Goal: Task Accomplishment & Management: Manage account settings

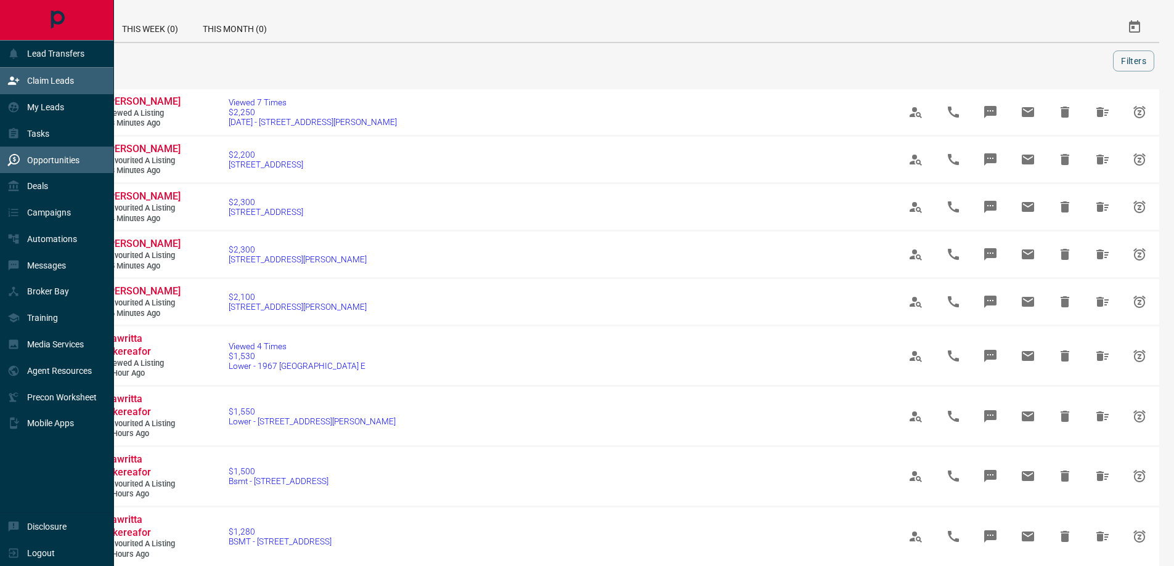
click at [41, 83] on p "Claim Leads" at bounding box center [50, 81] width 47 height 10
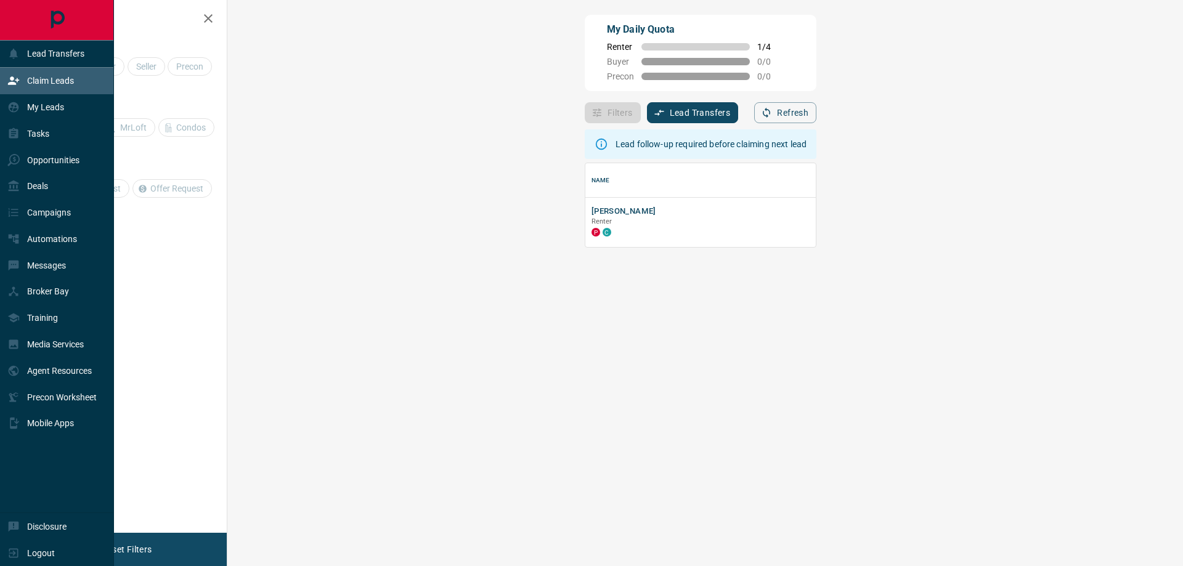
scroll to position [75, 920]
click at [56, 101] on div "My Leads" at bounding box center [35, 107] width 57 height 20
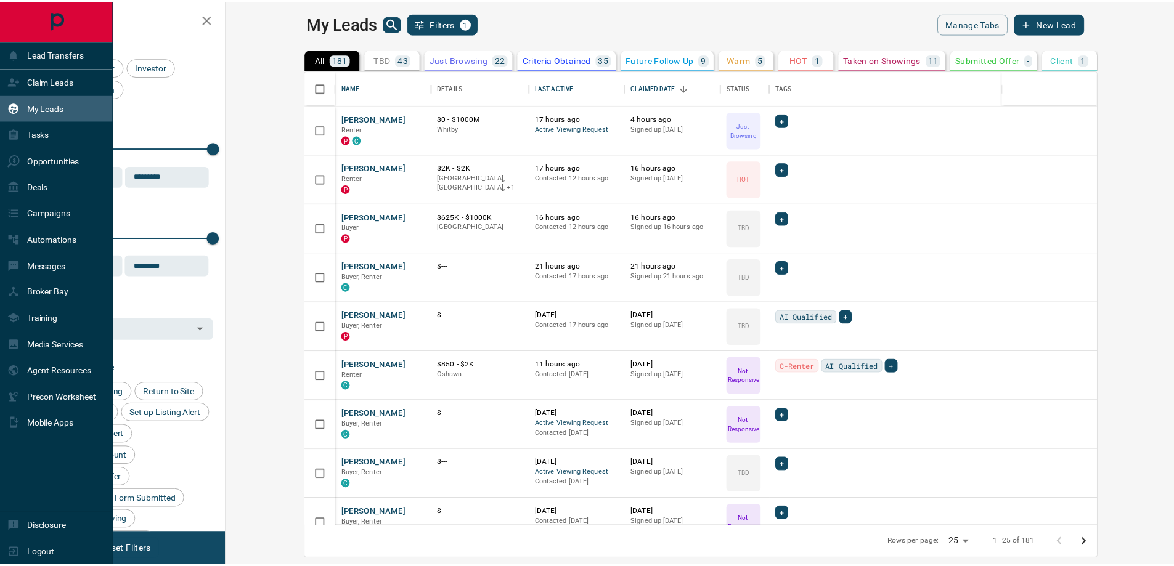
scroll to position [447, 941]
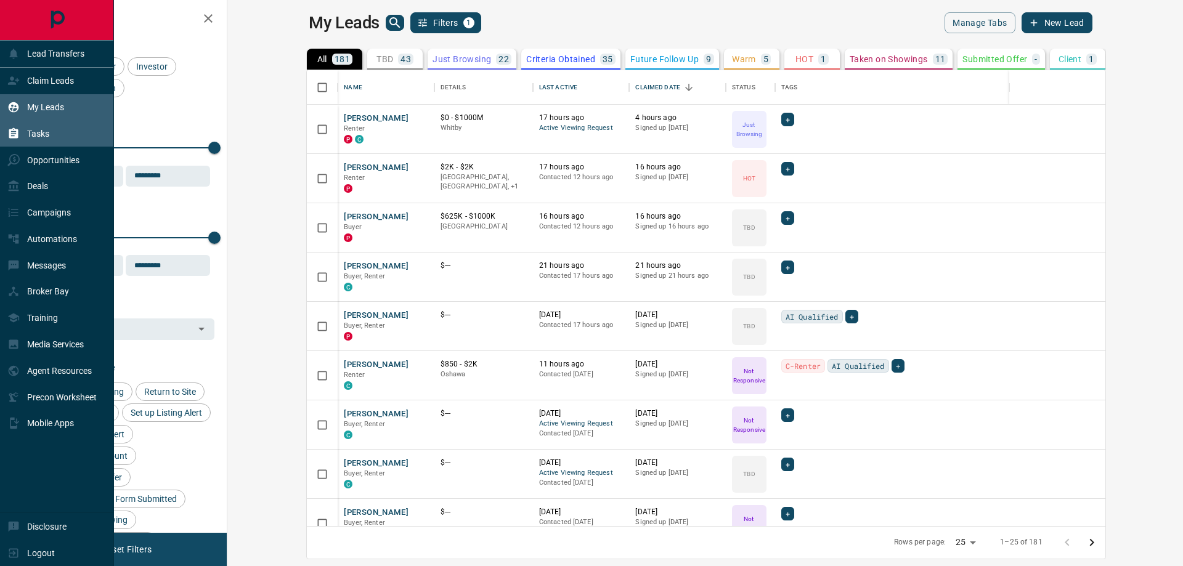
click at [63, 132] on div "Tasks" at bounding box center [57, 133] width 114 height 26
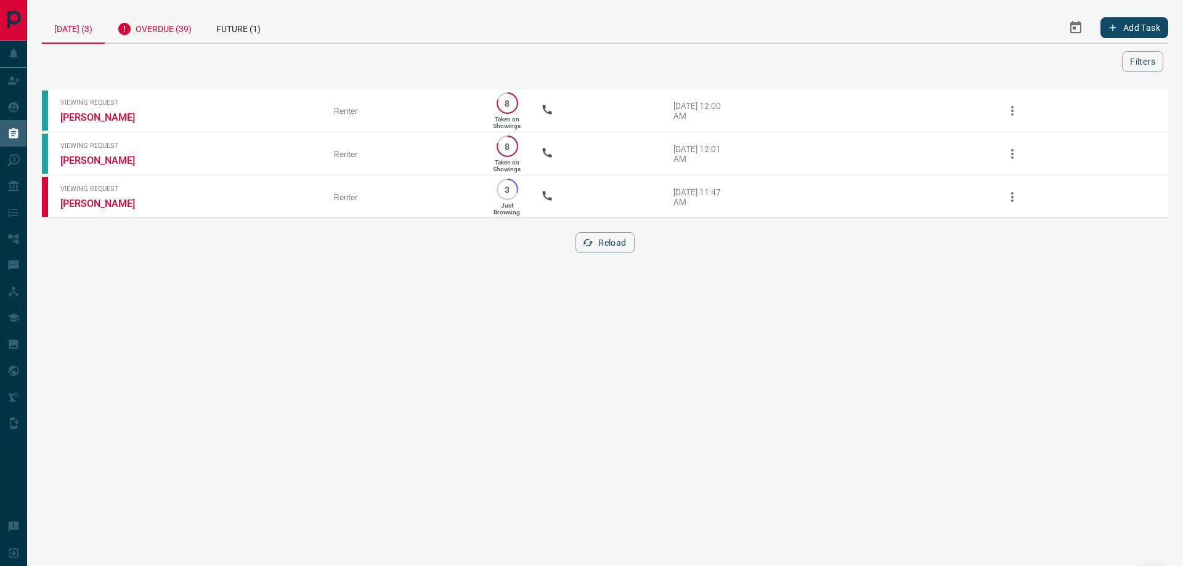
click at [158, 33] on div "Overdue (39)" at bounding box center [154, 27] width 99 height 30
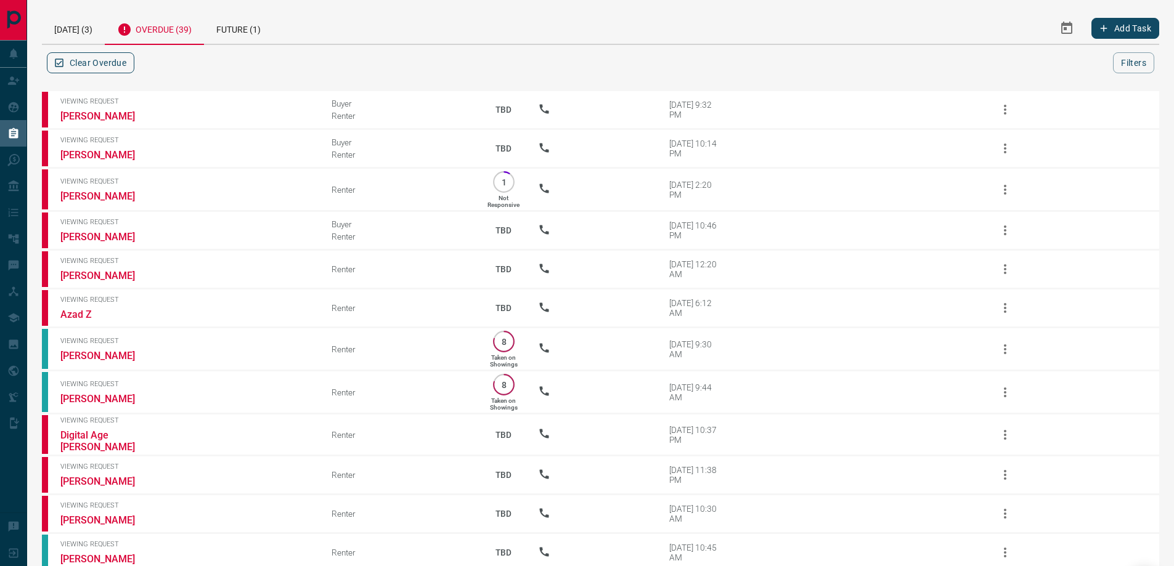
click at [84, 60] on button "Clear Overdue" at bounding box center [90, 62] width 87 height 21
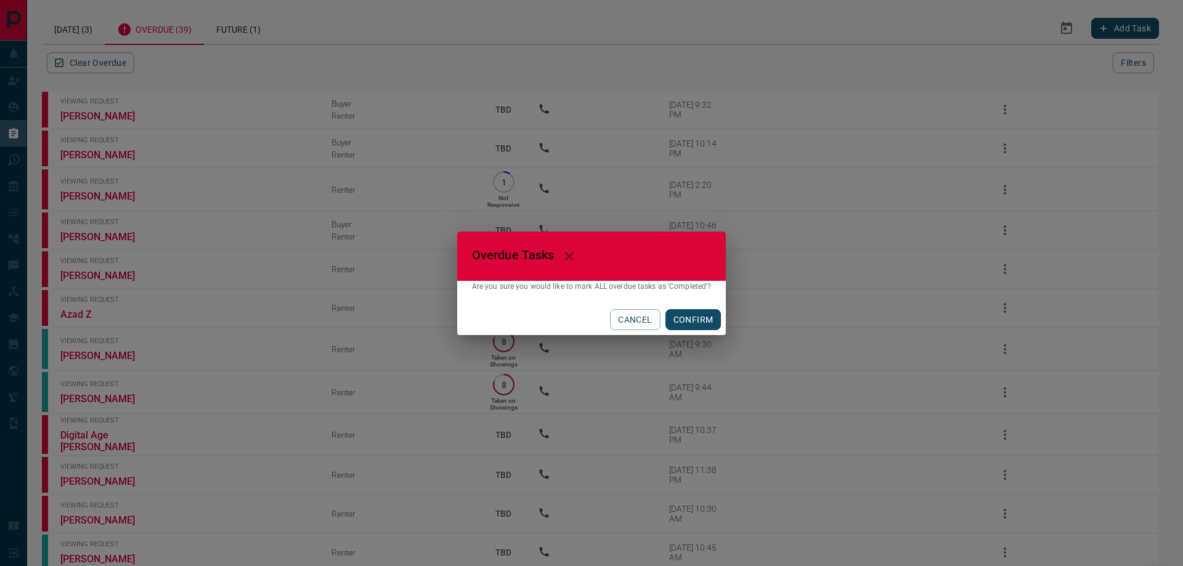
click at [698, 322] on button "CONFIRM" at bounding box center [693, 319] width 56 height 21
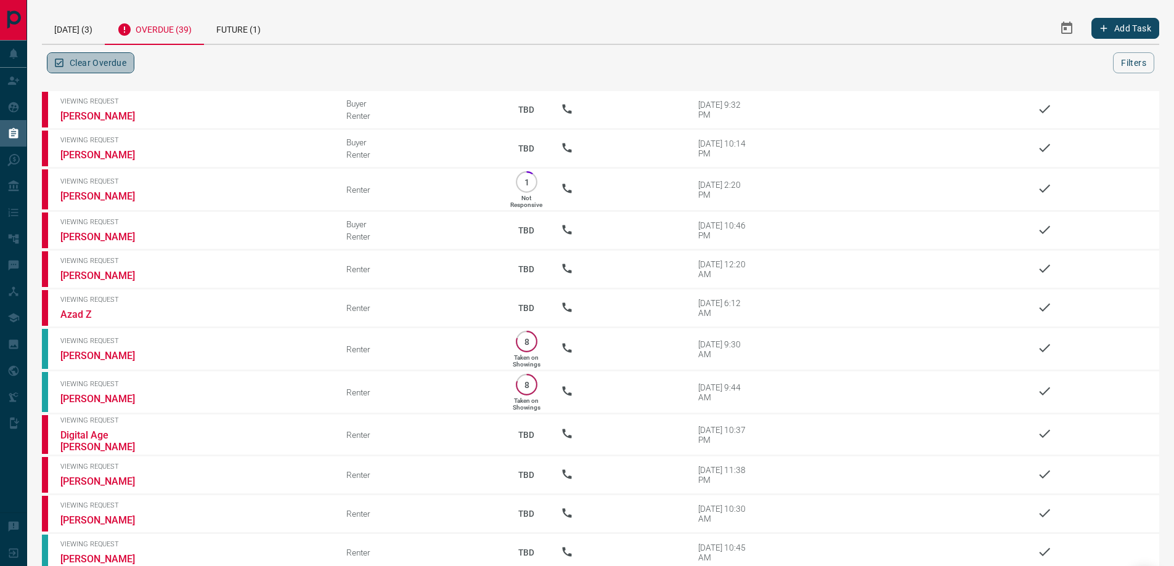
click at [120, 66] on button "Clear Overdue" at bounding box center [90, 62] width 87 height 21
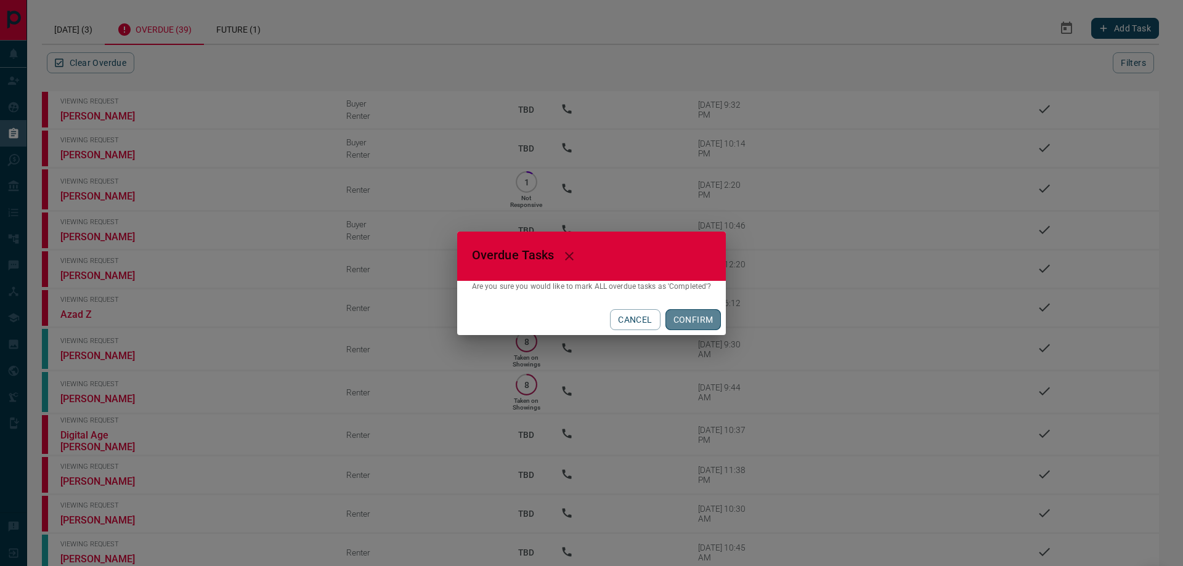
click at [696, 322] on button "CONFIRM" at bounding box center [693, 319] width 56 height 21
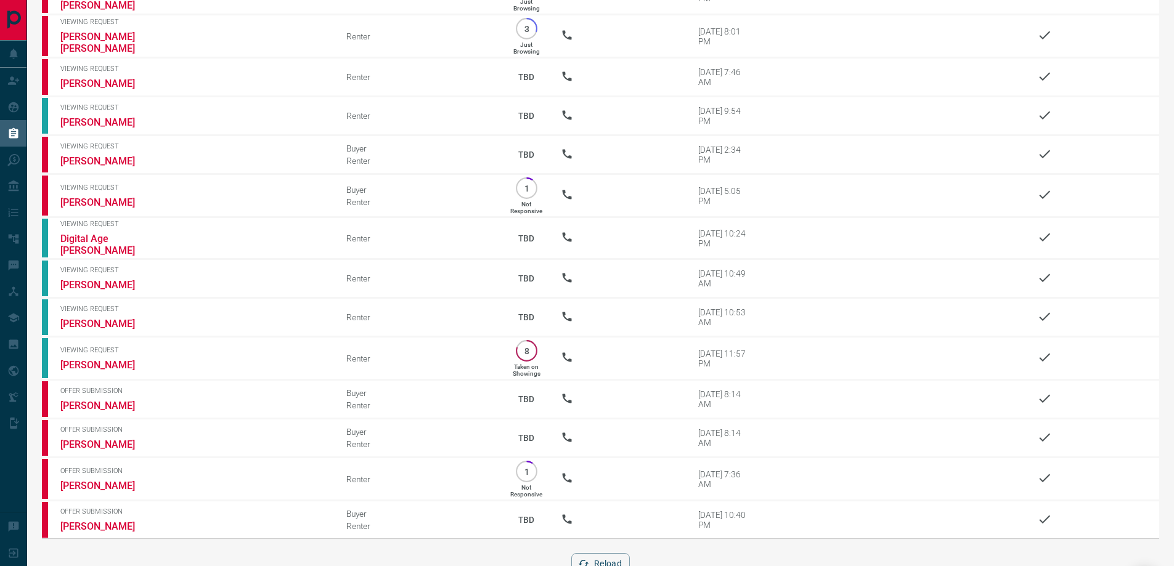
scroll to position [1123, 0]
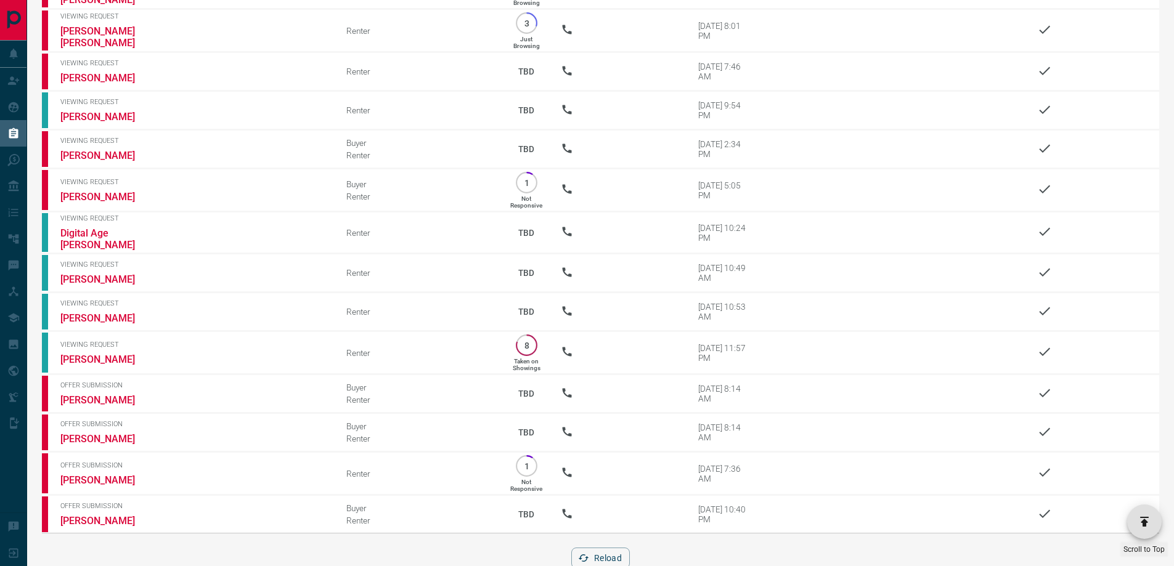
click at [1153, 520] on button "button" at bounding box center [1144, 522] width 34 height 34
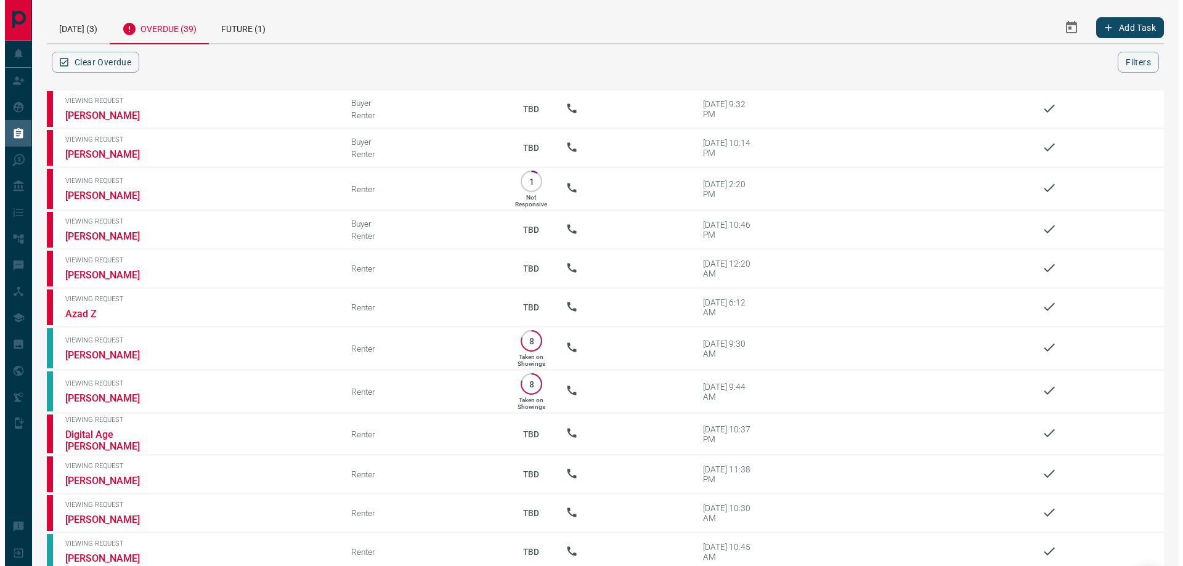
scroll to position [0, 0]
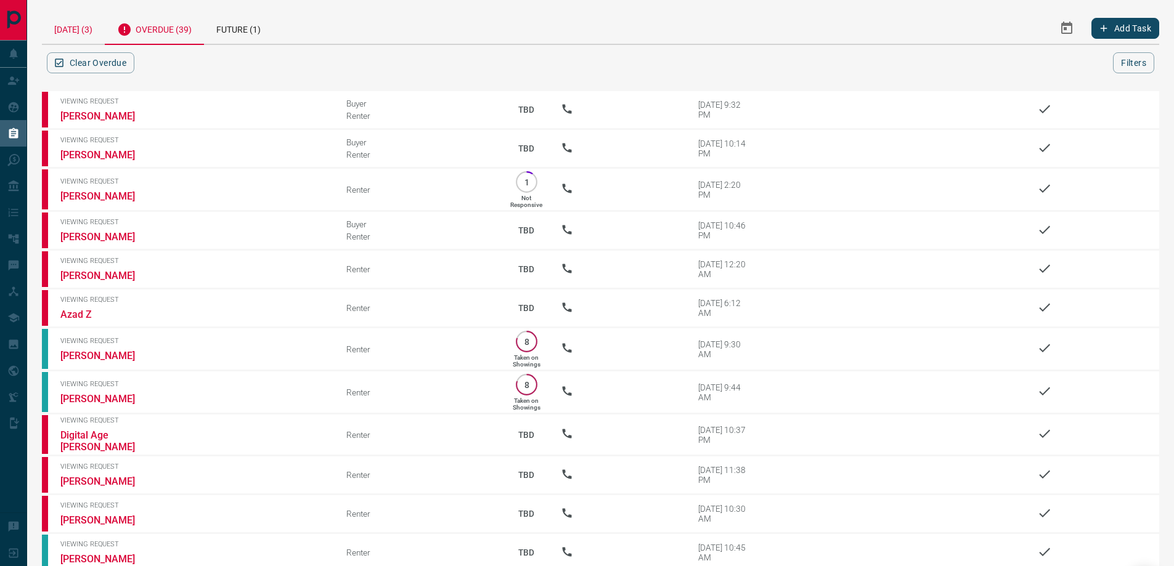
click at [84, 30] on div "Today (3)" at bounding box center [73, 27] width 63 height 31
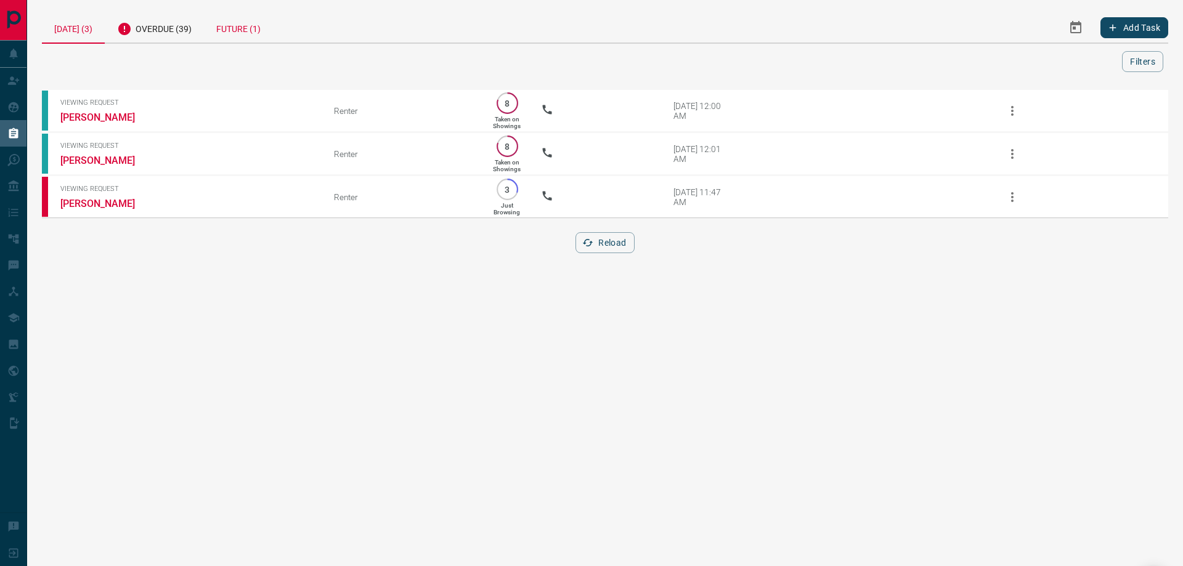
click at [249, 21] on div "Future (1)" at bounding box center [238, 27] width 69 height 30
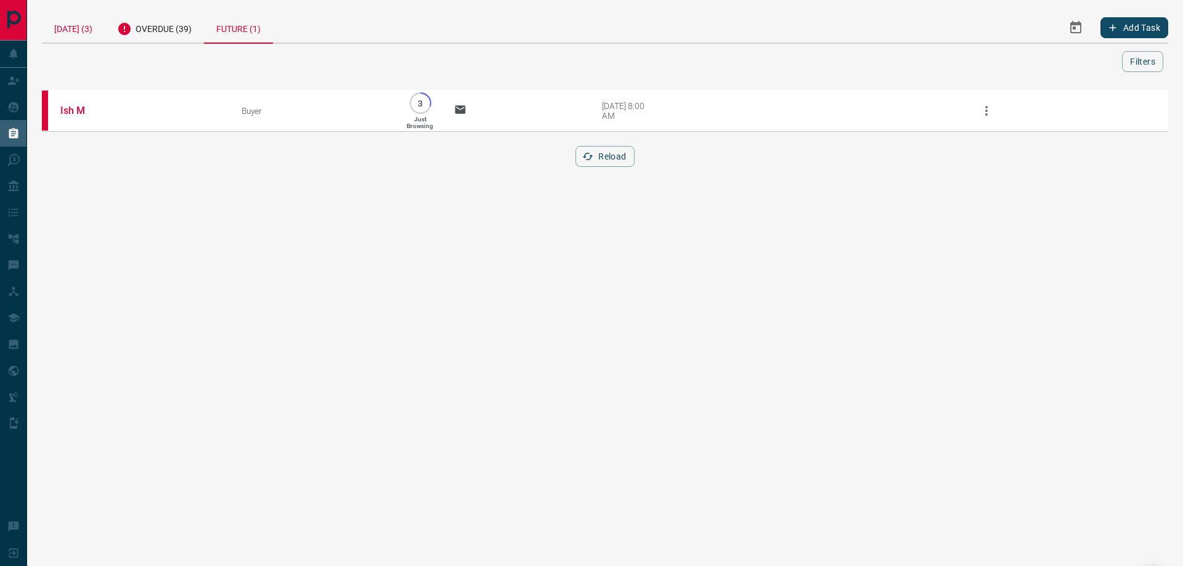
click at [54, 17] on div "Today (3)" at bounding box center [73, 27] width 63 height 30
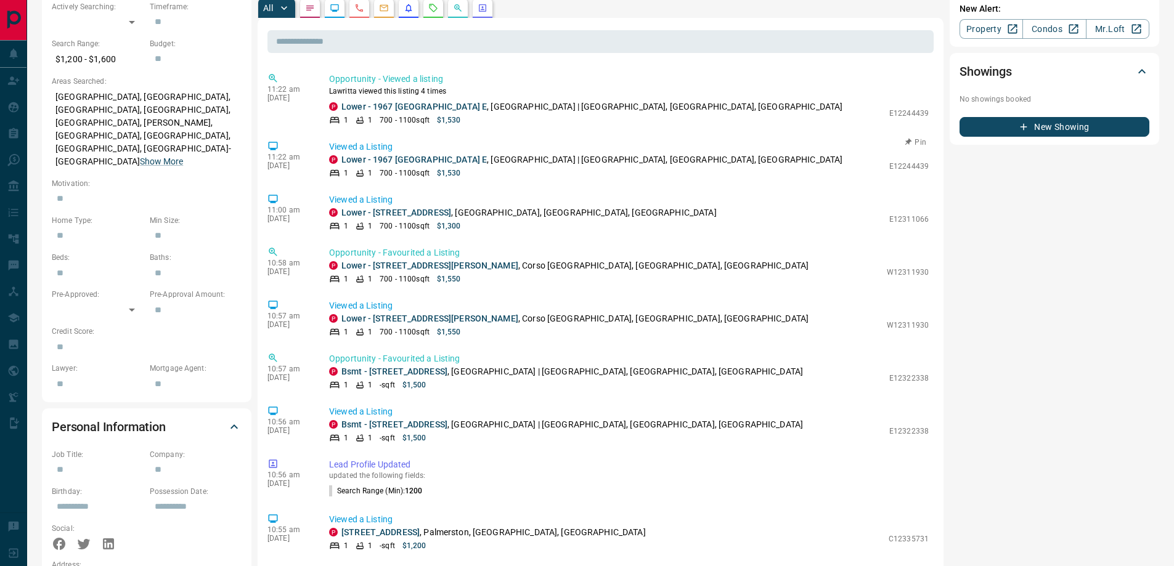
scroll to position [370, 0]
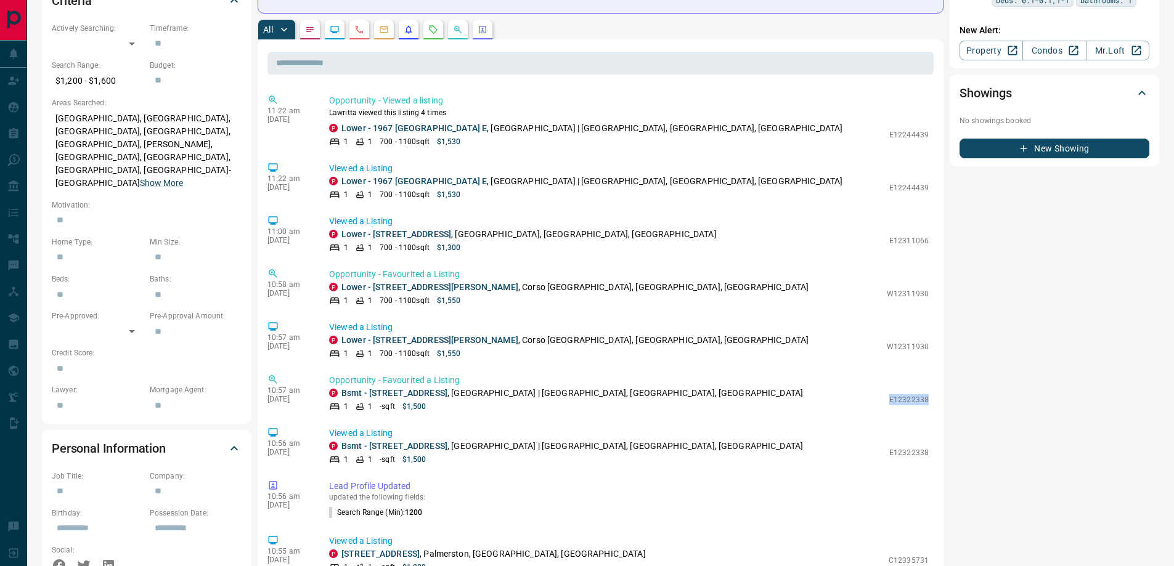
drag, startPoint x: 883, startPoint y: 399, endPoint x: 927, endPoint y: 408, distance: 45.3
